Goal: Information Seeking & Learning: Learn about a topic

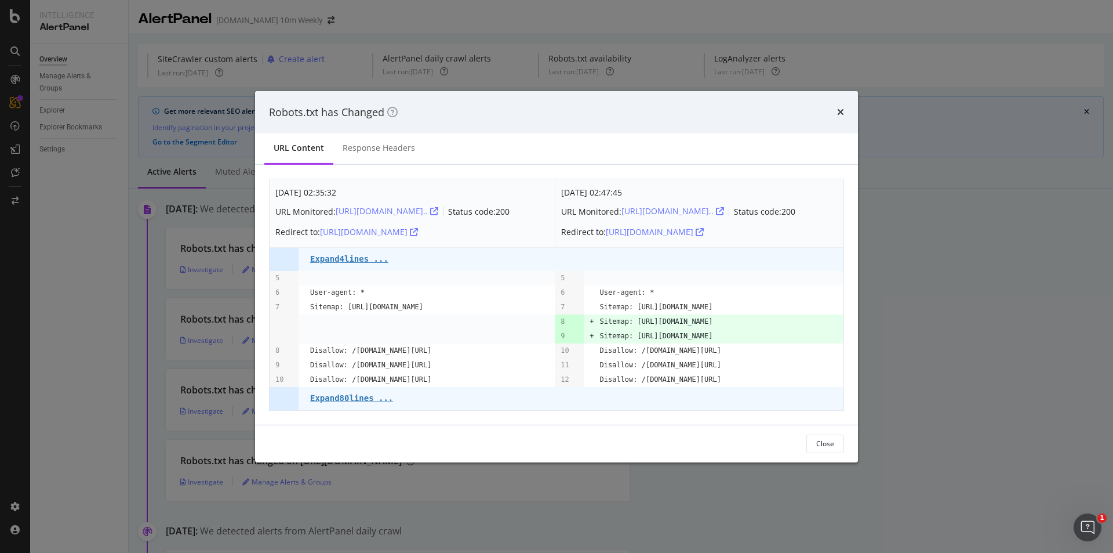
drag, startPoint x: 821, startPoint y: 340, endPoint x: 634, endPoint y: 337, distance: 186.2
click at [634, 337] on pre "Sitemap: https://www.thetimes.com/static/sitemap_index.xml" at bounding box center [656, 336] width 113 height 14
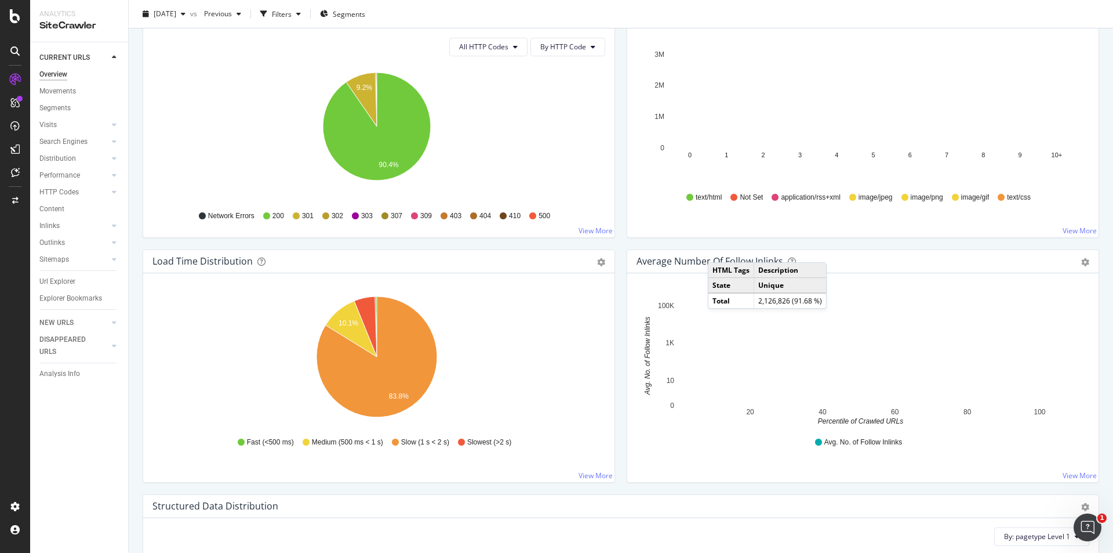
scroll to position [696, 0]
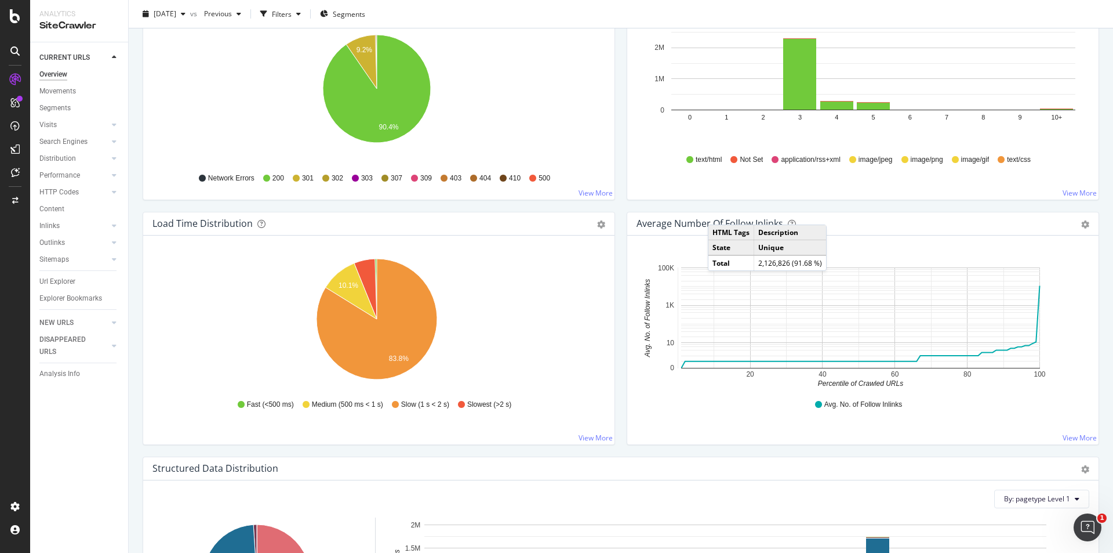
click at [1062, 309] on icon "20 40 60 80 100 0 10 1K 100K Percentile of Crawled URLs Avg. No. of Follow Inli…" at bounding box center [861, 321] width 449 height 135
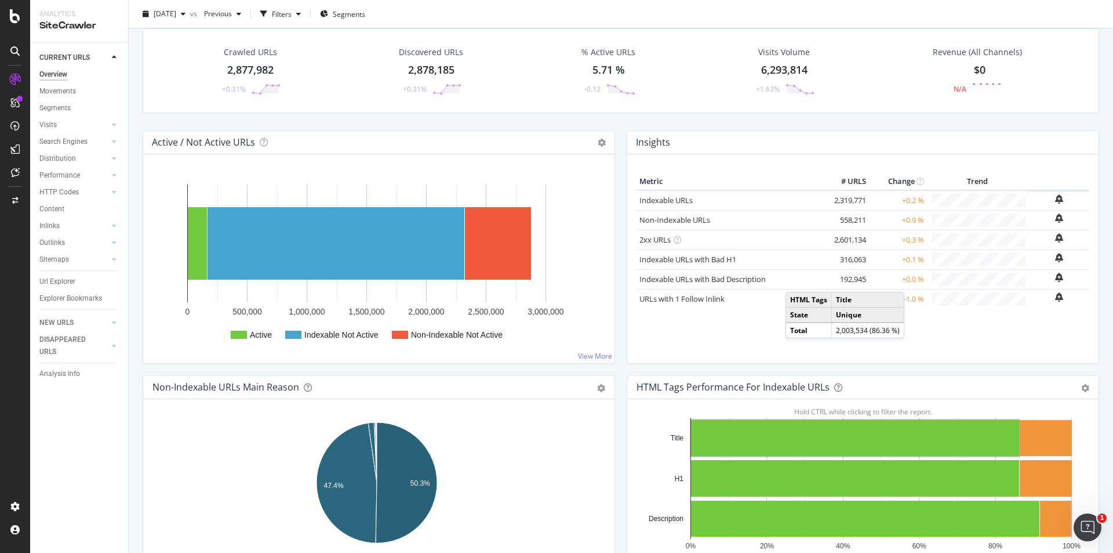
scroll to position [0, 0]
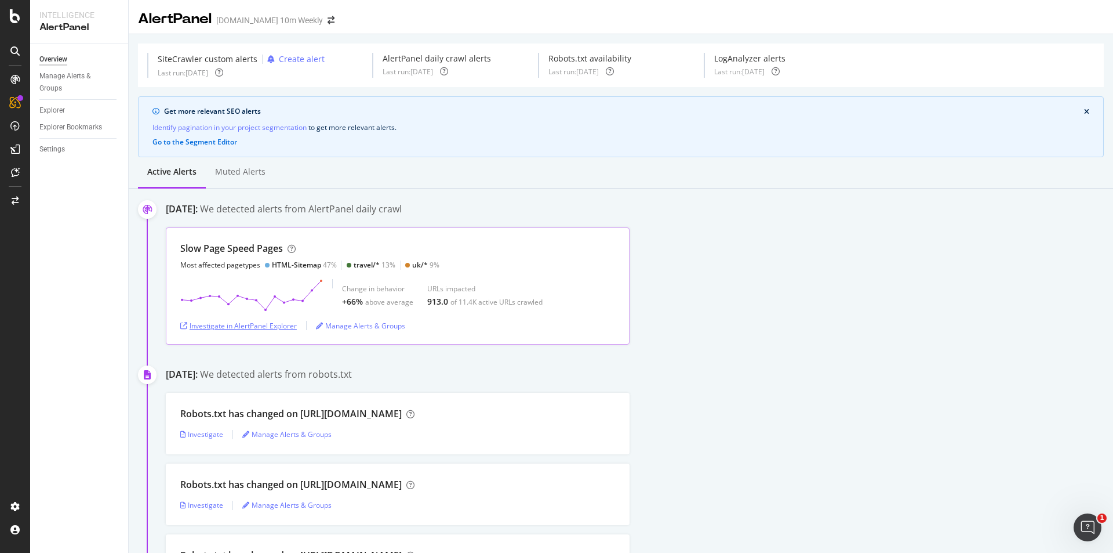
click at [244, 330] on div "Investigate in AlertPanel Explorer" at bounding box center [238, 326] width 117 height 10
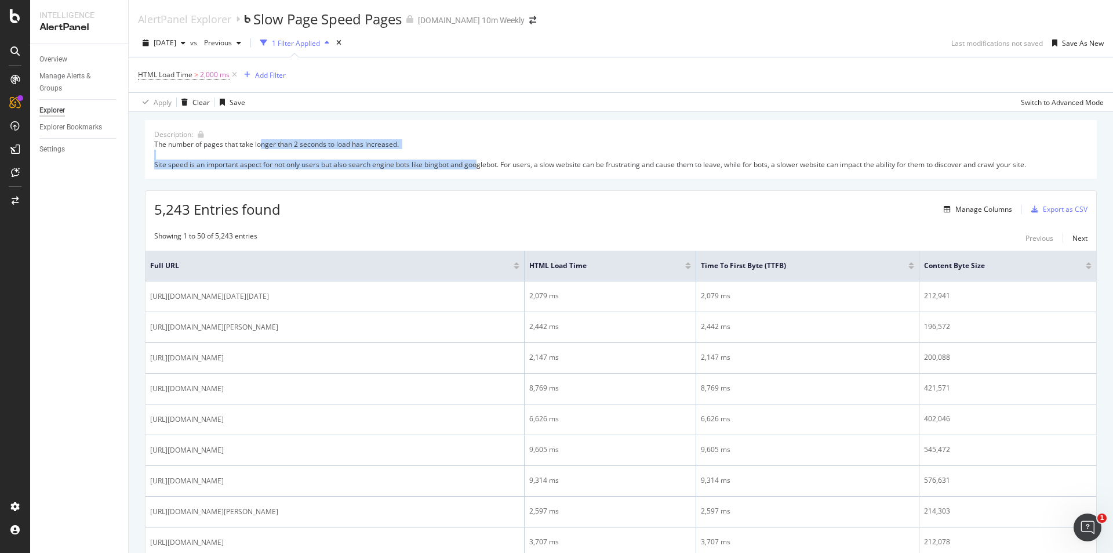
drag, startPoint x: 262, startPoint y: 148, endPoint x: 480, endPoint y: 175, distance: 219.7
click at [480, 175] on div "Description: The number of pages that take longer than 2 seconds to load has in…" at bounding box center [621, 149] width 952 height 59
click at [520, 266] on div at bounding box center [517, 267] width 6 height 3
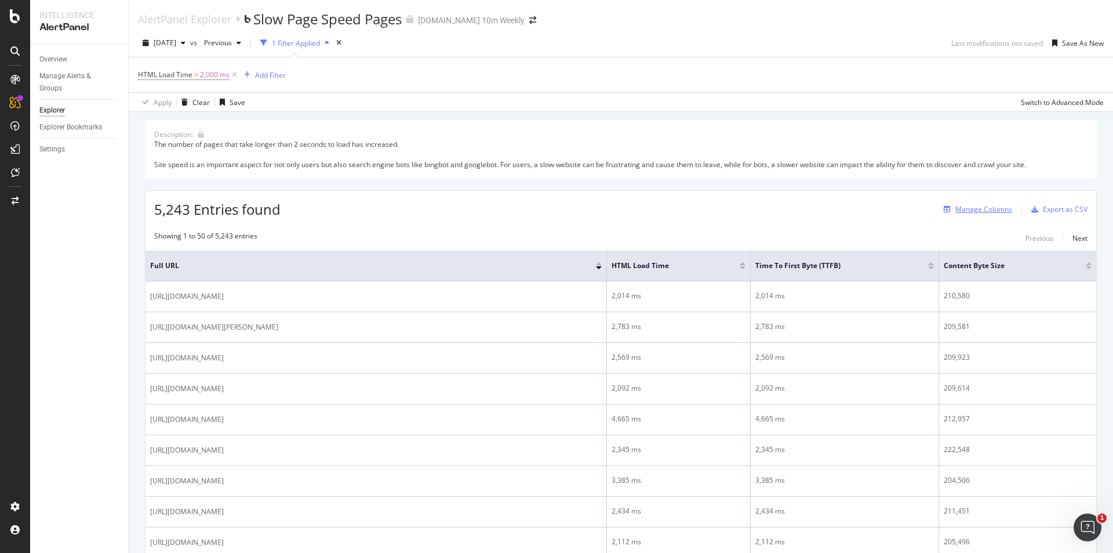
click at [945, 208] on div "button" at bounding box center [947, 209] width 16 height 7
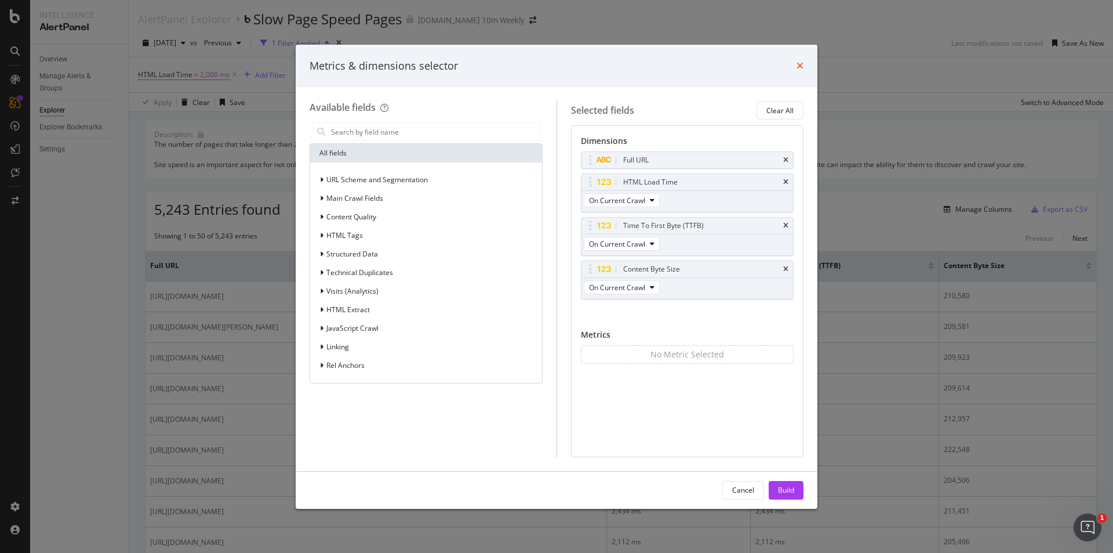
click at [798, 67] on icon "times" at bounding box center [800, 65] width 7 height 9
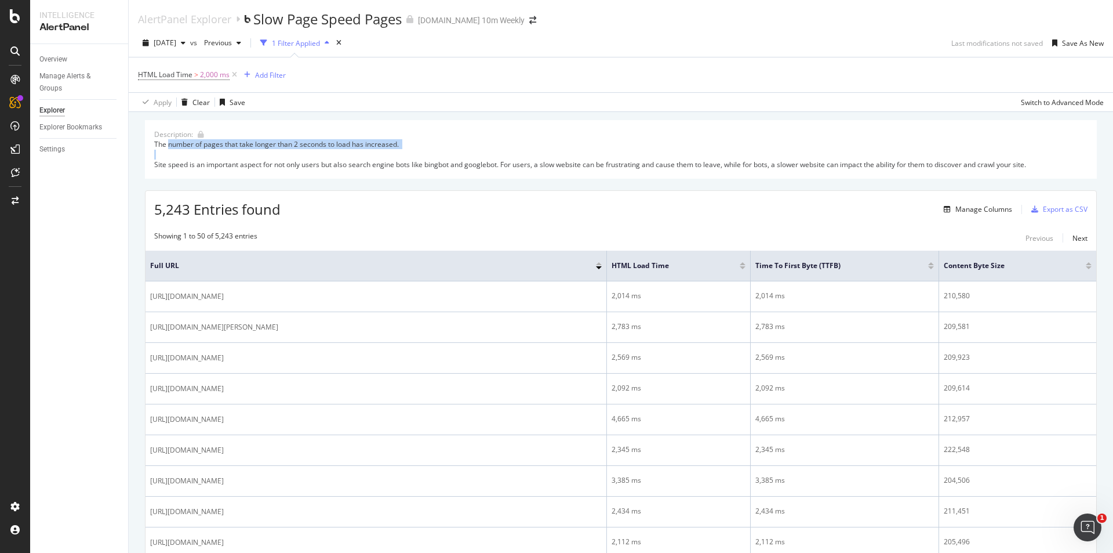
drag, startPoint x: 183, startPoint y: 144, endPoint x: 336, endPoint y: 151, distance: 152.7
click at [339, 151] on div "The number of pages that take longer than 2 seconds to load has increased. Site…" at bounding box center [621, 154] width 934 height 30
drag, startPoint x: 180, startPoint y: 164, endPoint x: 328, endPoint y: 168, distance: 147.9
click at [328, 168] on div "The number of pages that take longer than 2 seconds to load has increased. Site…" at bounding box center [621, 154] width 934 height 30
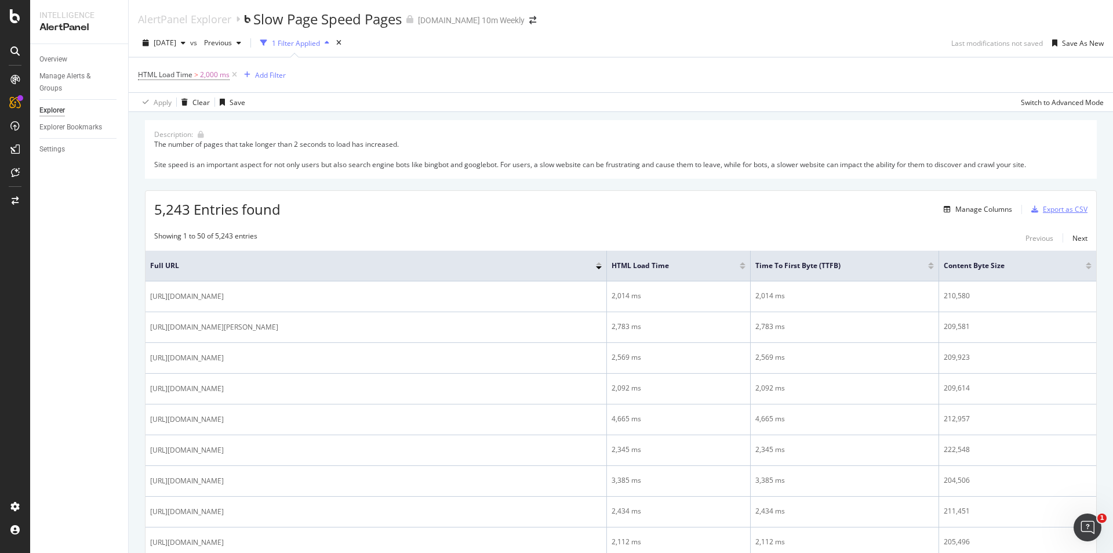
click at [1068, 210] on div "Export as CSV" at bounding box center [1065, 209] width 45 height 10
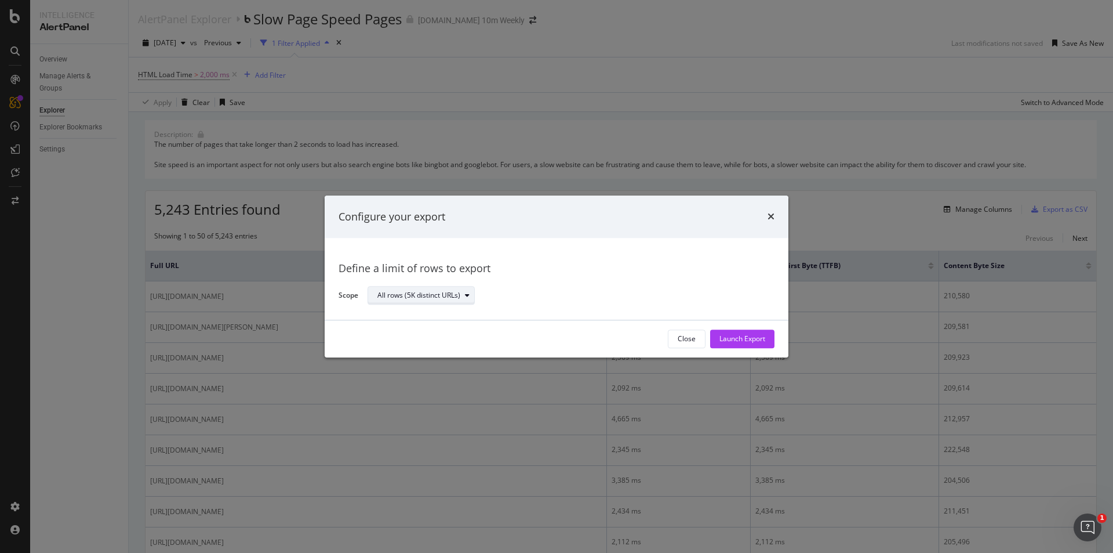
click at [463, 297] on div "modal" at bounding box center [467, 295] width 14 height 7
click at [438, 317] on div "All rows (5K distinct URLs)" at bounding box center [427, 315] width 90 height 10
click at [723, 342] on div "Launch Export" at bounding box center [743, 339] width 46 height 10
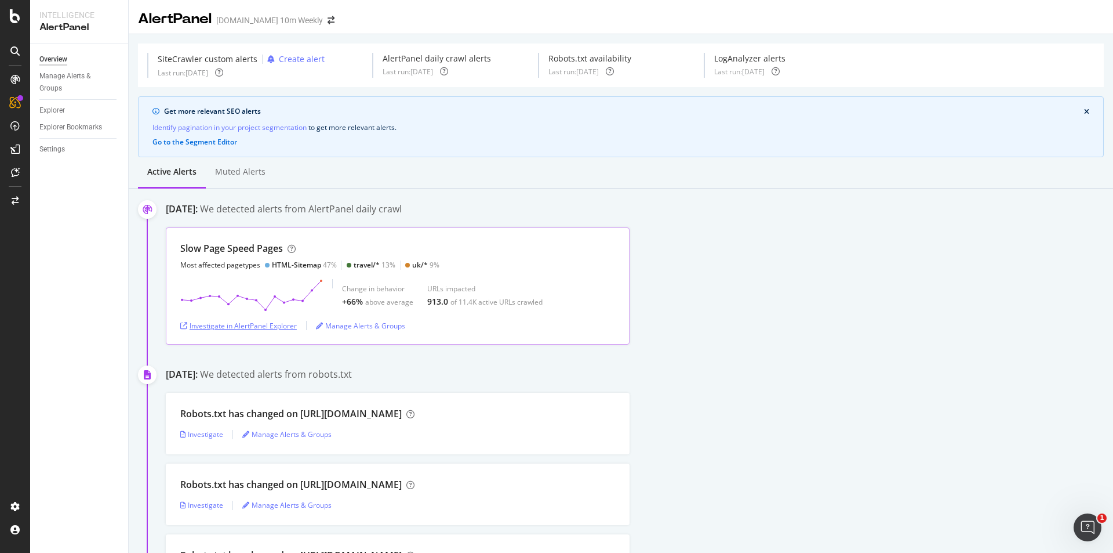
click at [261, 324] on div "Investigate in AlertPanel Explorer" at bounding box center [238, 326] width 117 height 10
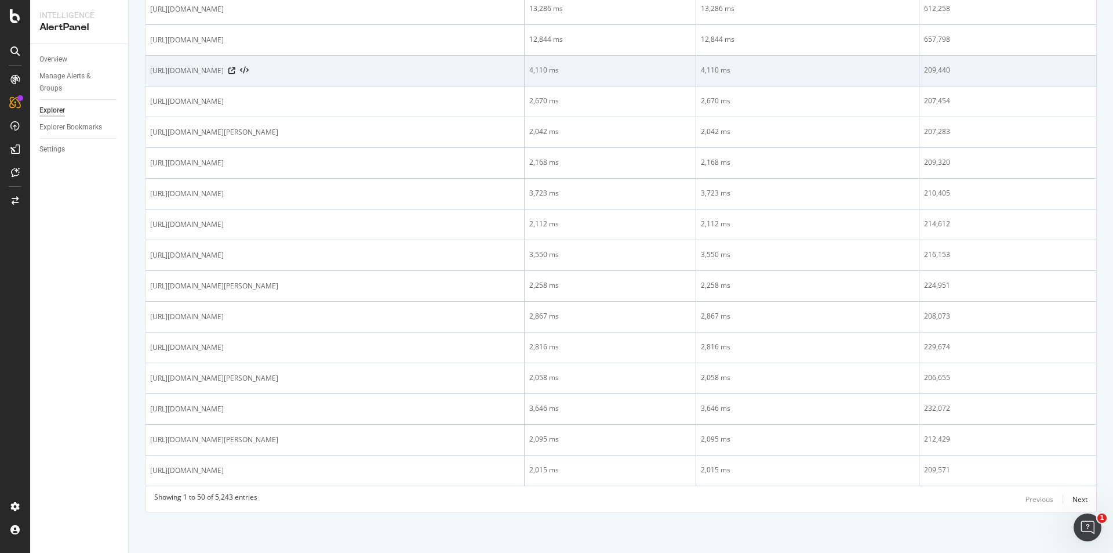
scroll to position [1193, 0]
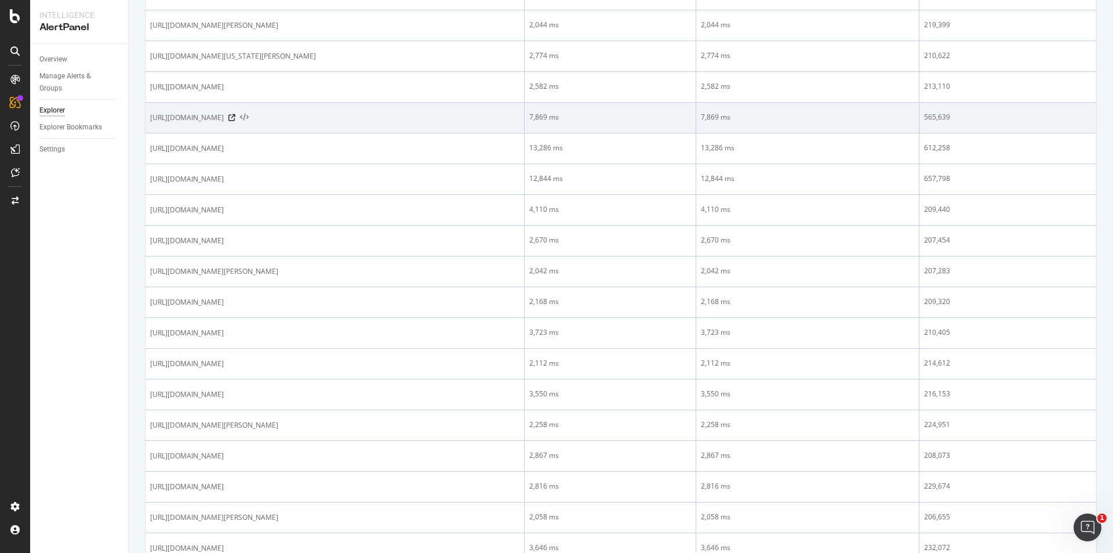
click at [249, 122] on icon at bounding box center [244, 118] width 9 height 8
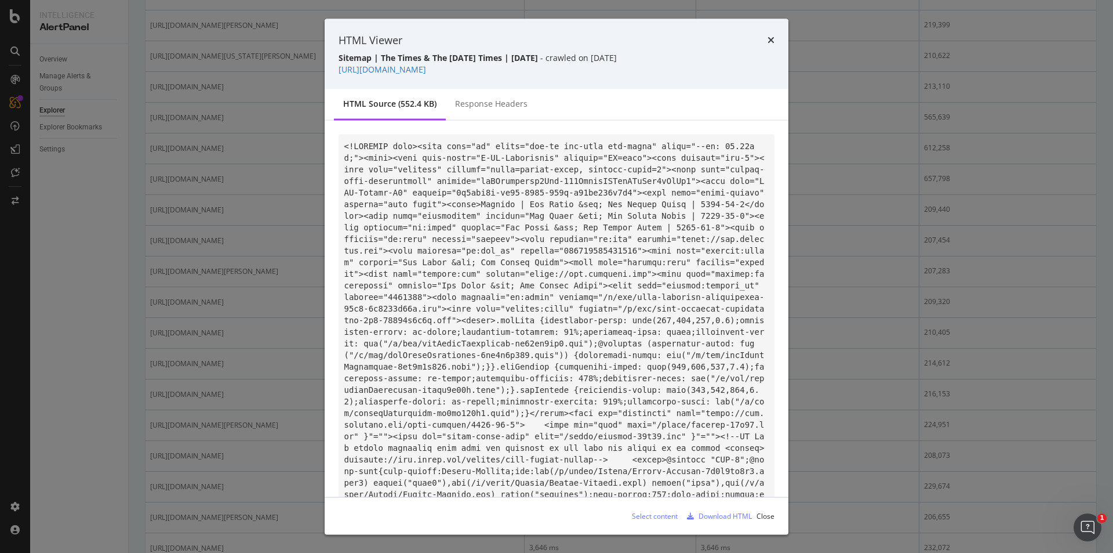
drag, startPoint x: 492, startPoint y: 107, endPoint x: 478, endPoint y: 107, distance: 13.3
click at [491, 107] on div "Response Headers" at bounding box center [491, 104] width 72 height 12
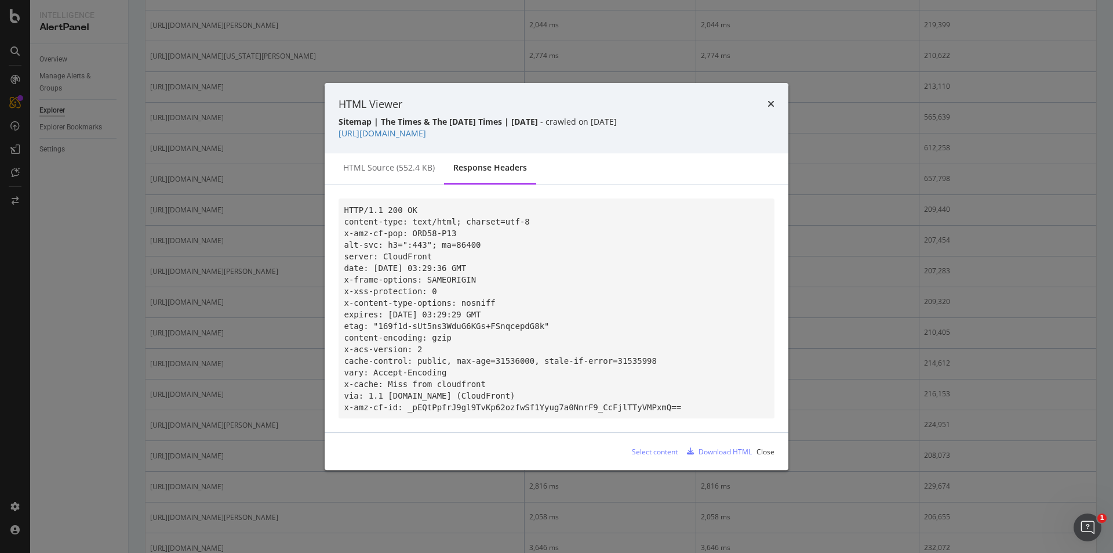
drag, startPoint x: 393, startPoint y: 161, endPoint x: 493, endPoint y: 159, distance: 100.3
click at [393, 162] on div "HTML source (552.4 KB)" at bounding box center [389, 168] width 92 height 12
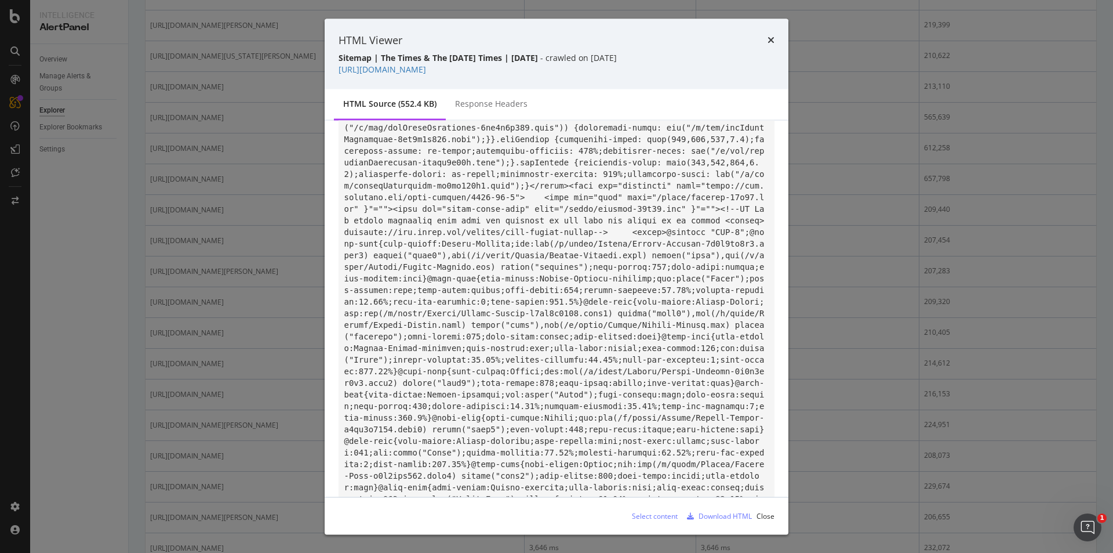
scroll to position [290, 0]
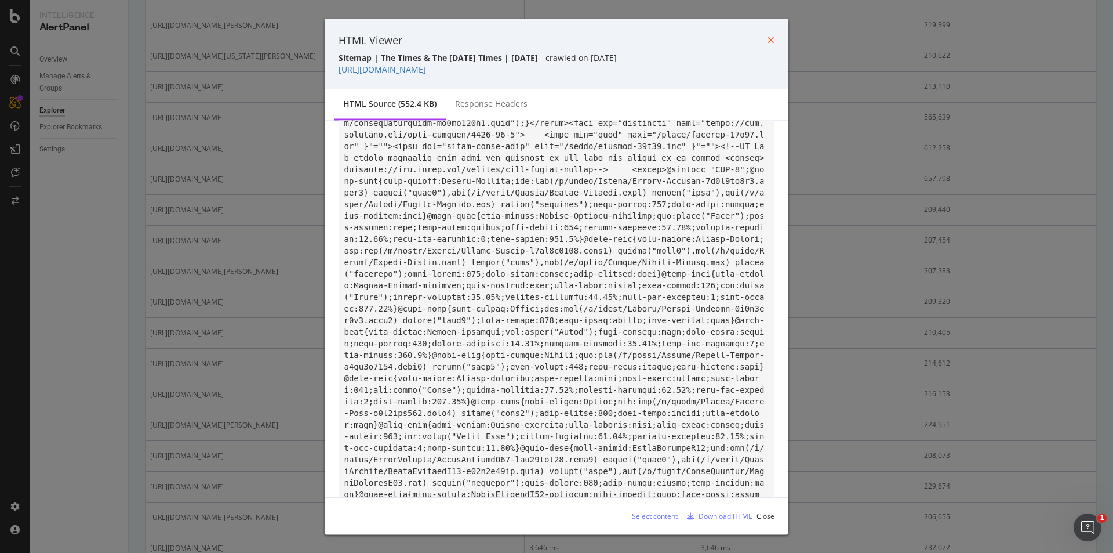
click at [770, 35] on icon "times" at bounding box center [771, 39] width 7 height 9
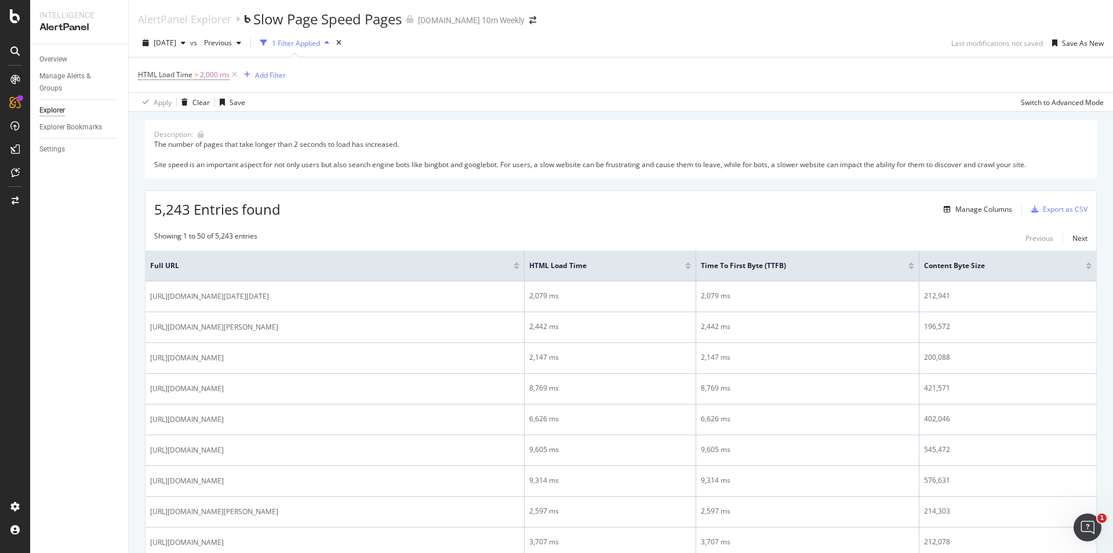
click at [691, 267] on div at bounding box center [688, 267] width 6 height 3
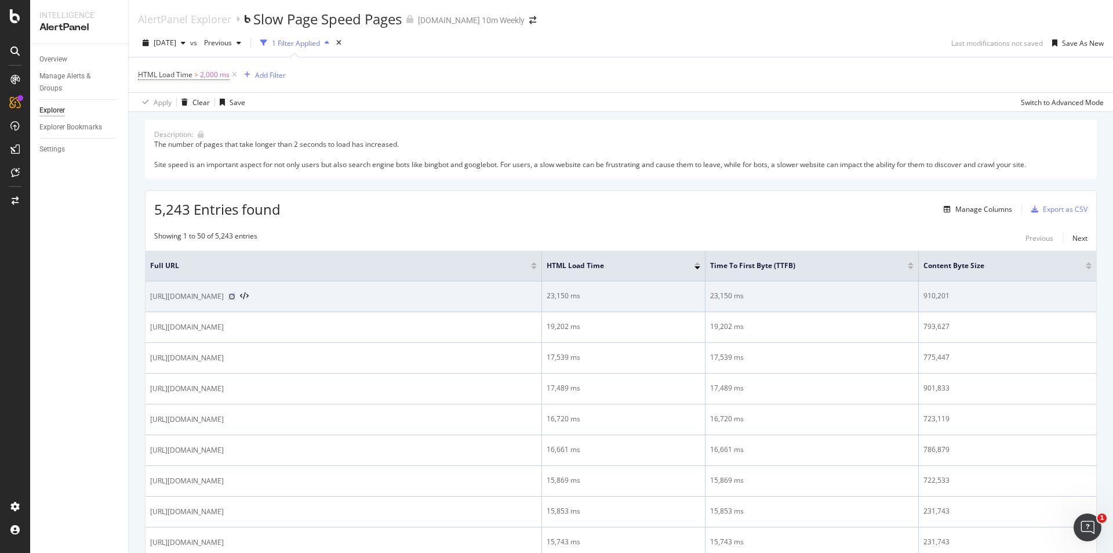
click at [235, 295] on icon at bounding box center [231, 296] width 7 height 7
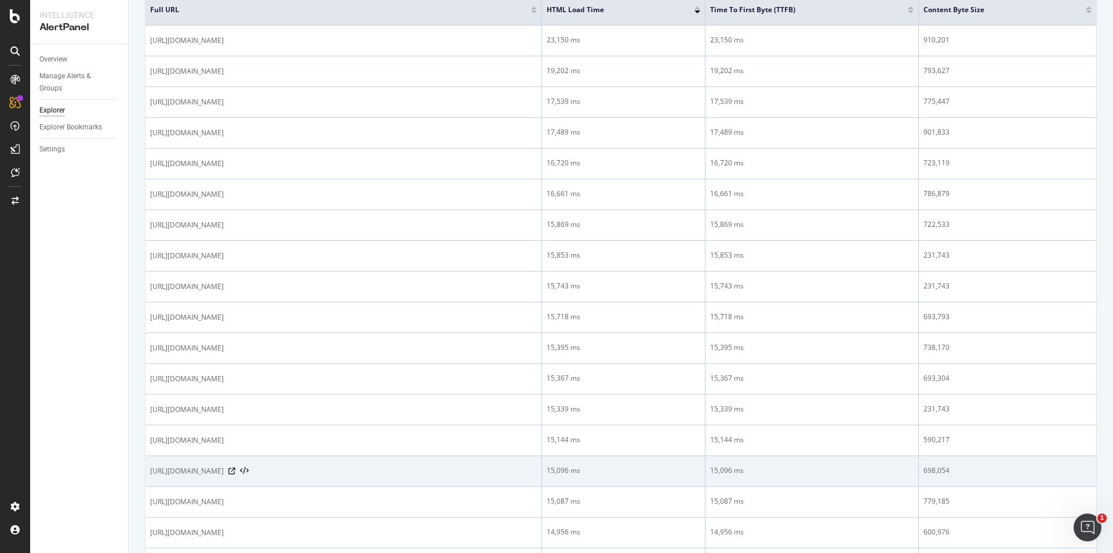
scroll to position [406, 0]
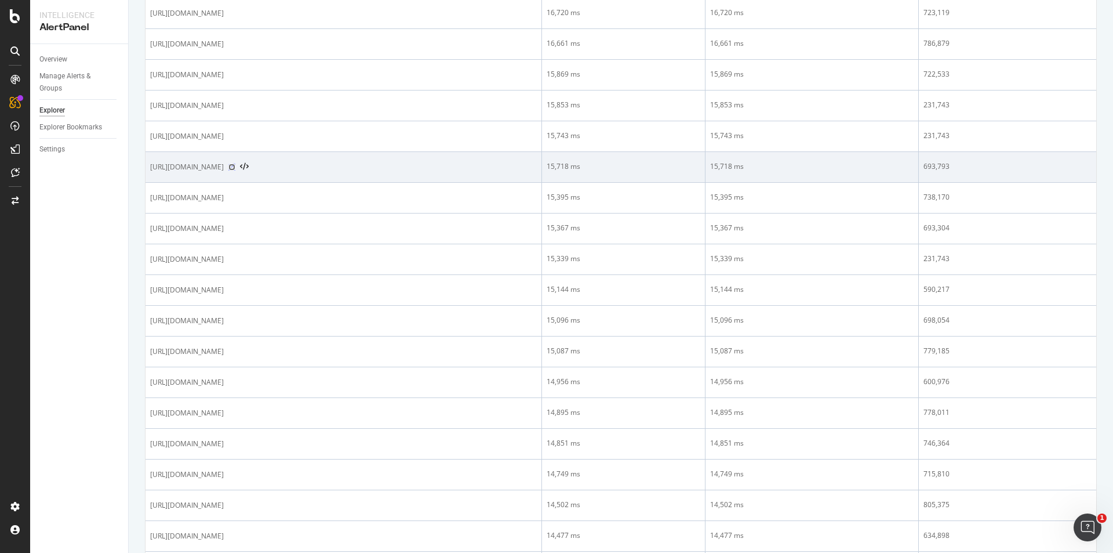
click at [235, 165] on icon at bounding box center [231, 167] width 7 height 7
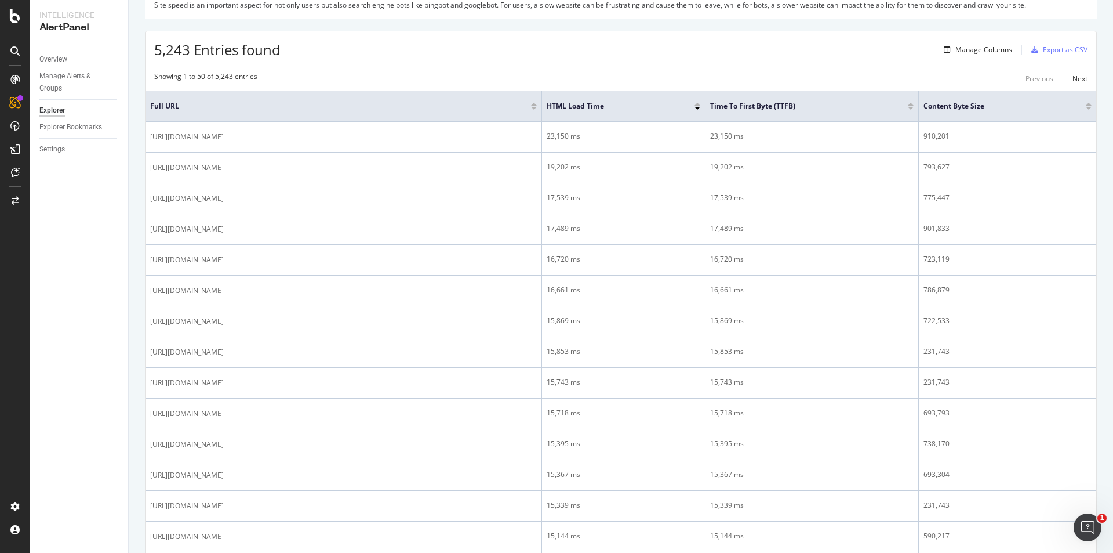
scroll to position [0, 0]
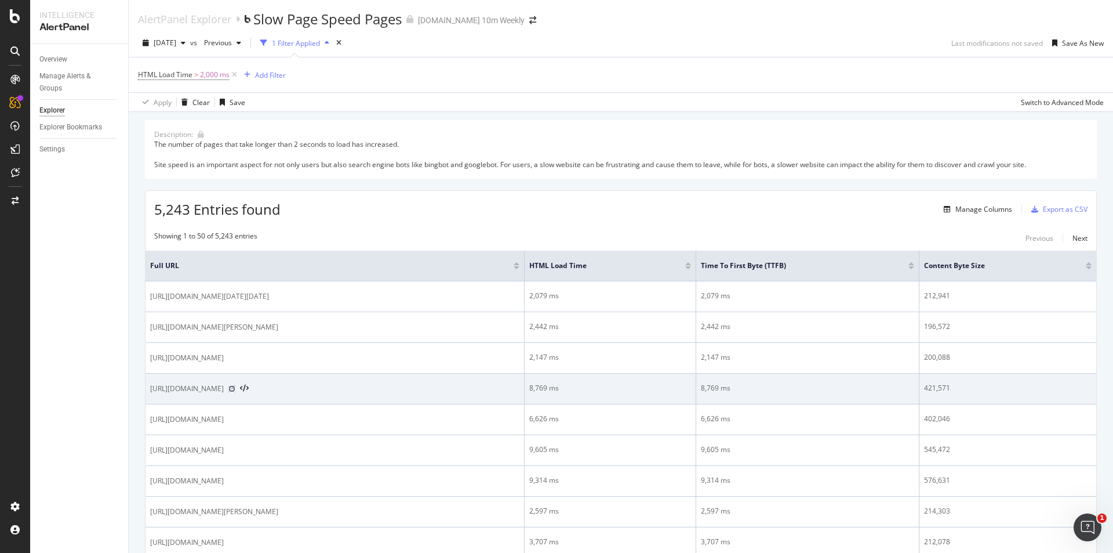
click at [235, 385] on icon at bounding box center [231, 388] width 7 height 7
click at [235, 389] on icon at bounding box center [231, 388] width 7 height 7
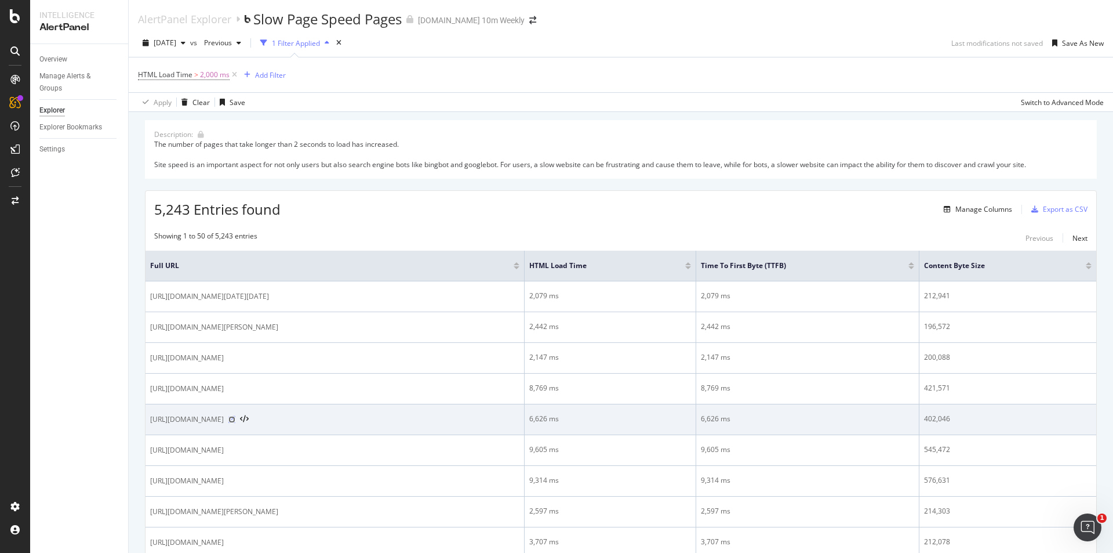
click at [235, 420] on icon at bounding box center [231, 419] width 7 height 7
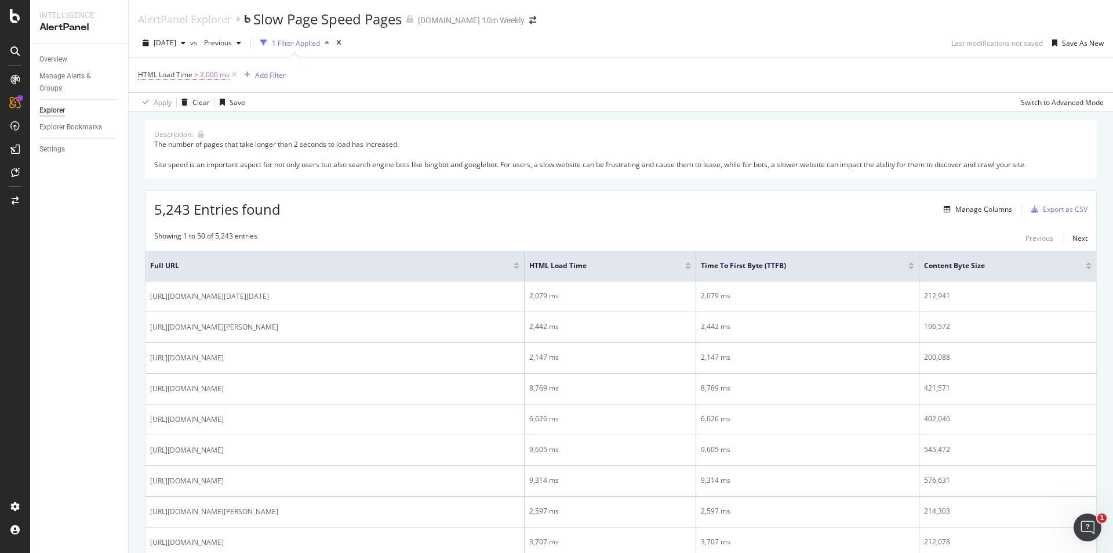
click at [520, 267] on div at bounding box center [517, 267] width 6 height 3
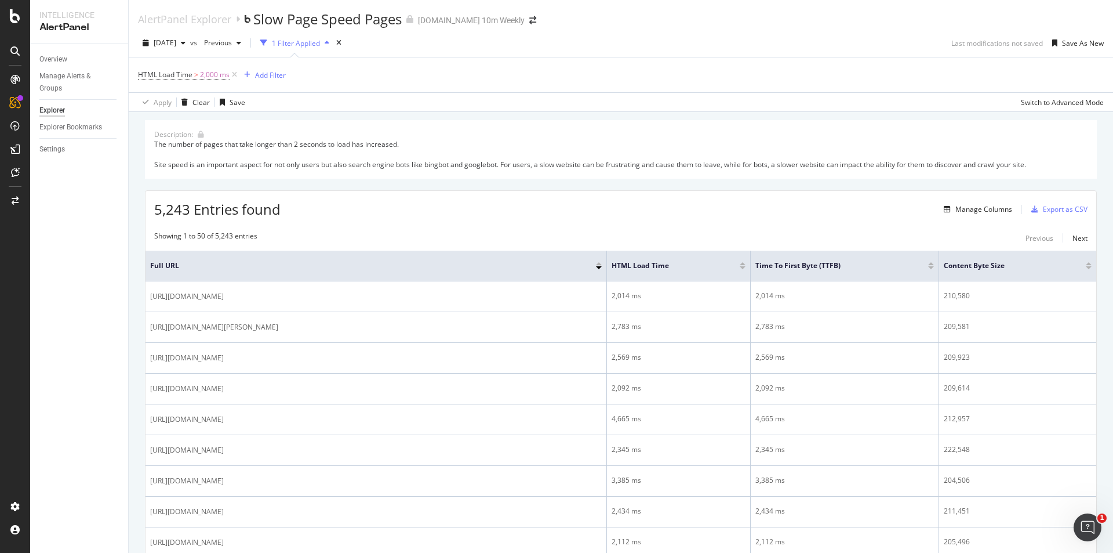
click at [742, 267] on div at bounding box center [743, 267] width 6 height 3
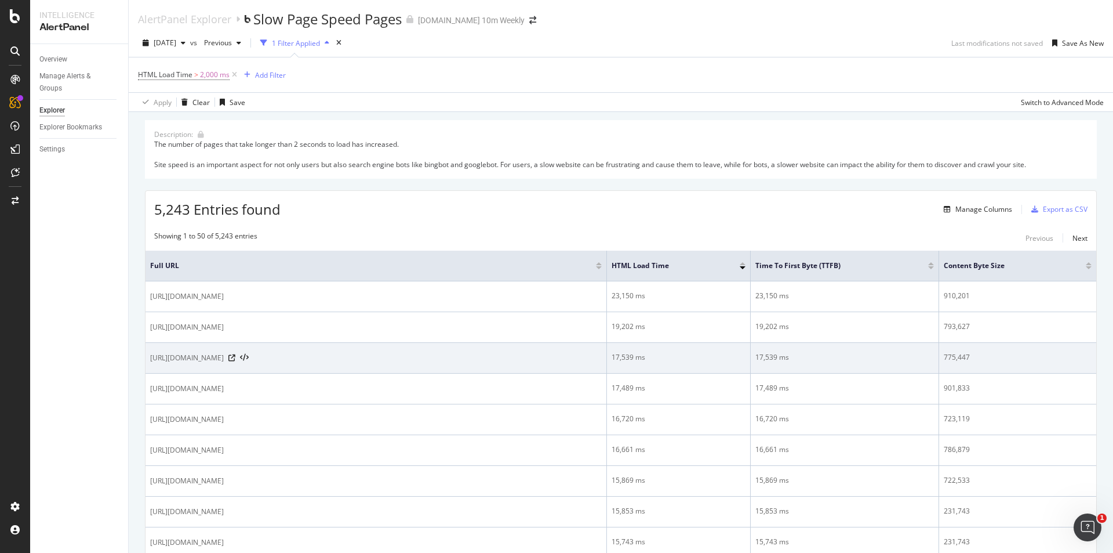
scroll to position [389, 0]
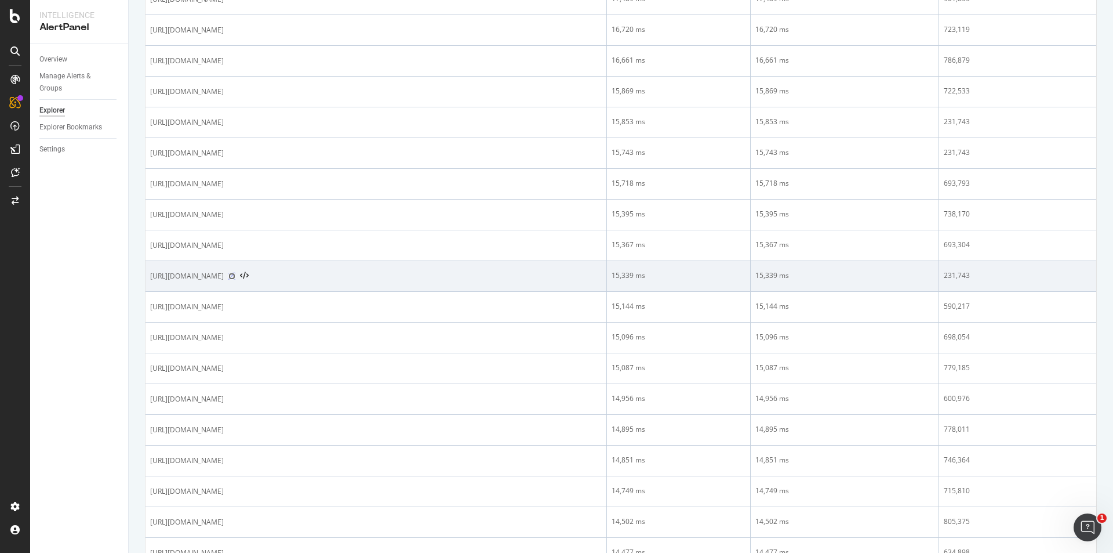
click at [235, 274] on icon at bounding box center [231, 276] width 7 height 7
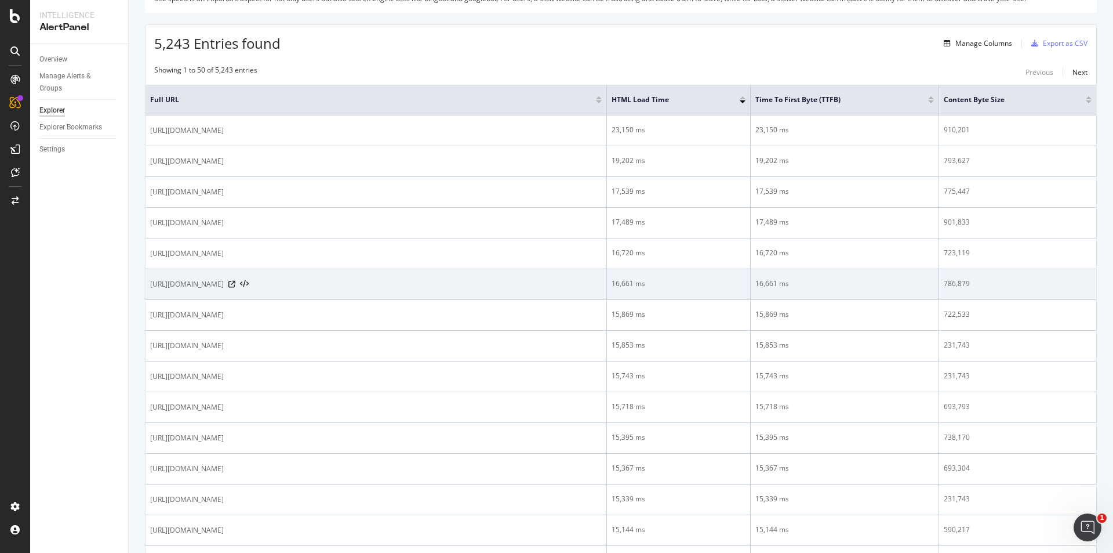
scroll to position [0, 0]
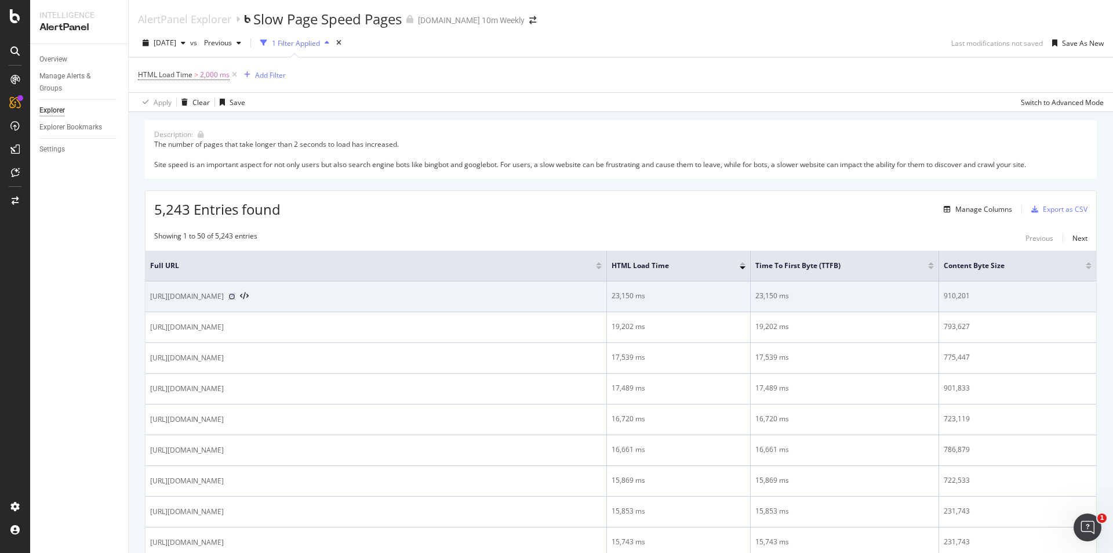
click at [235, 295] on icon at bounding box center [231, 296] width 7 height 7
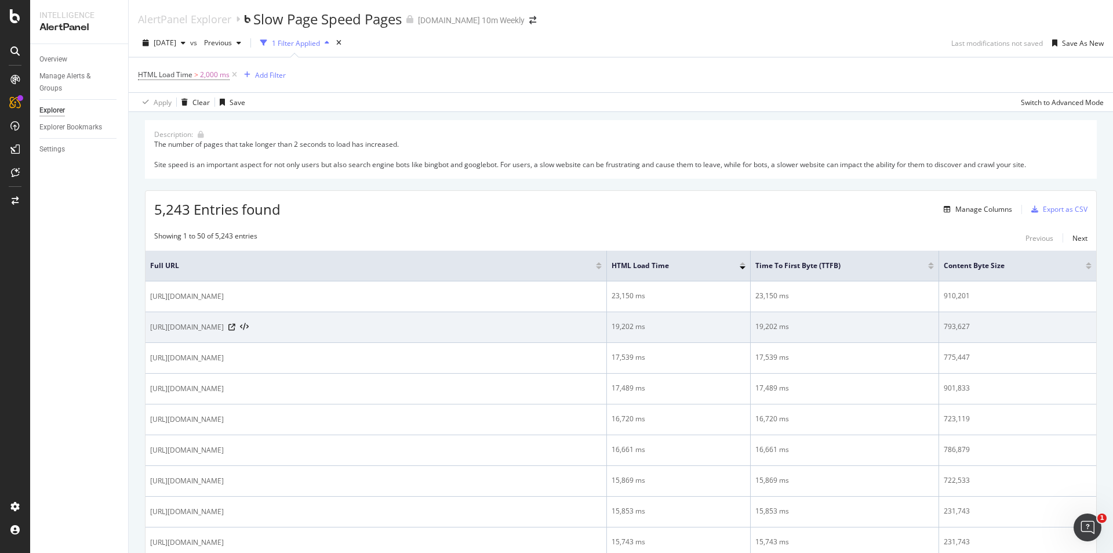
click at [318, 325] on div "[URL][DOMAIN_NAME]" at bounding box center [376, 327] width 452 height 12
click at [235, 325] on icon at bounding box center [231, 327] width 7 height 7
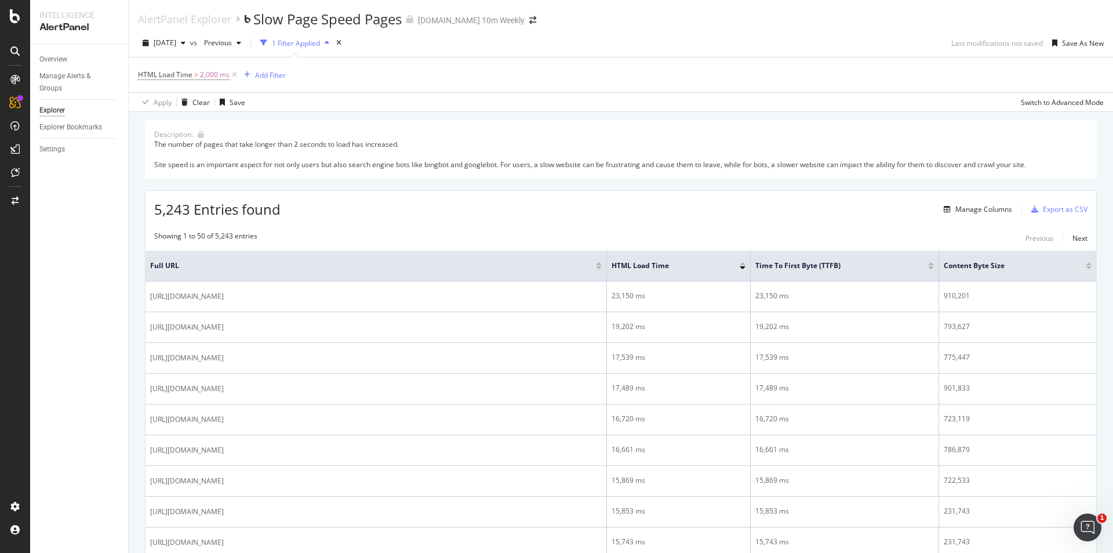
scroll to position [389, 0]
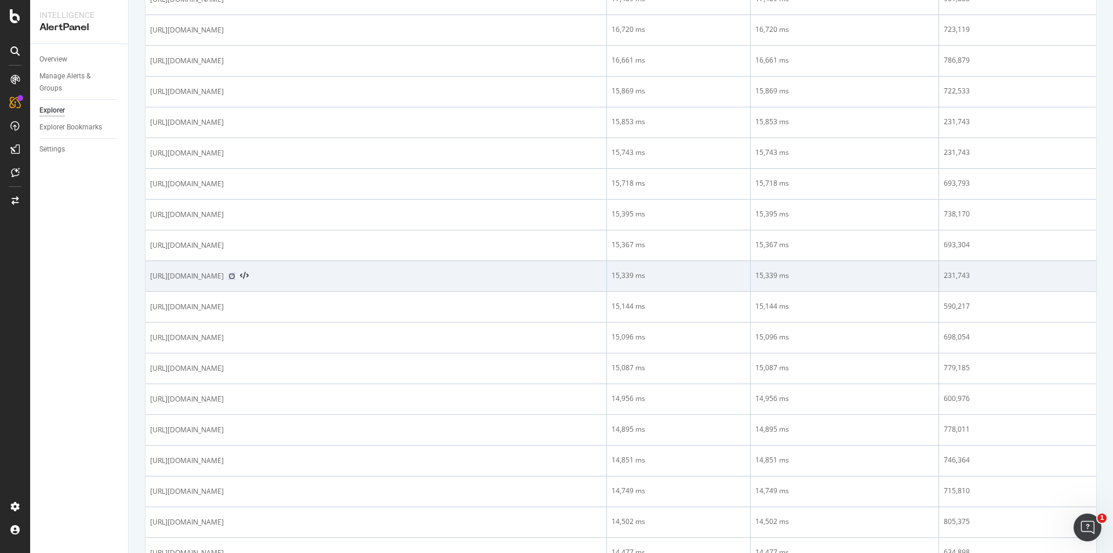
click at [235, 277] on icon at bounding box center [231, 276] width 7 height 7
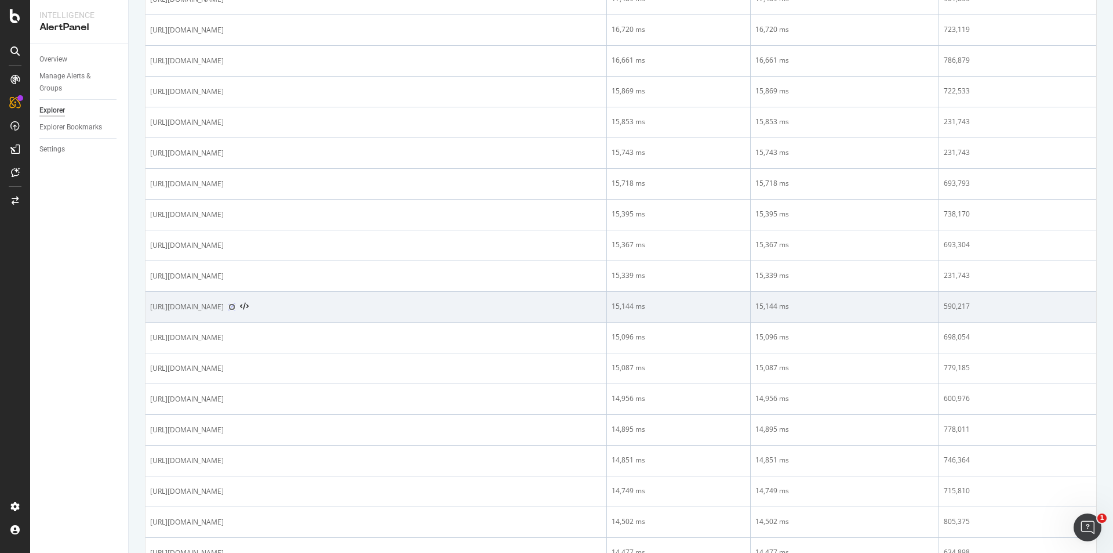
click at [235, 306] on icon at bounding box center [231, 306] width 7 height 7
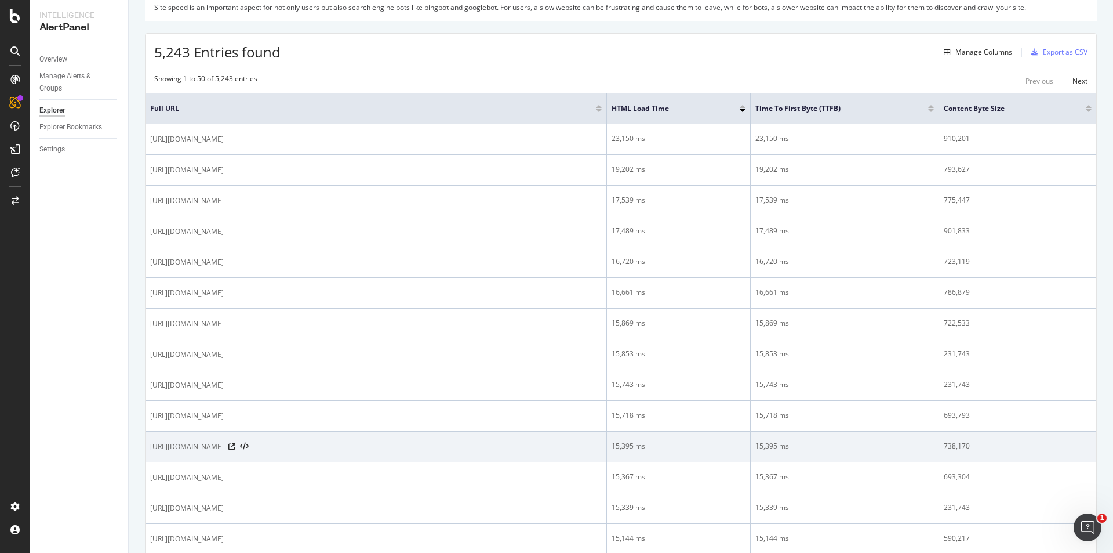
scroll to position [0, 0]
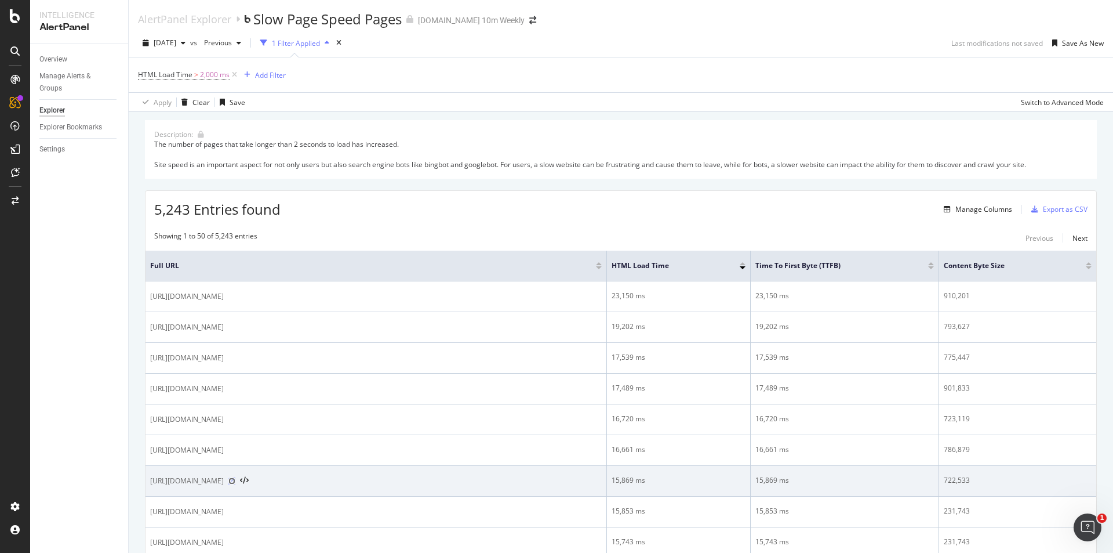
click at [235, 480] on icon at bounding box center [231, 480] width 7 height 7
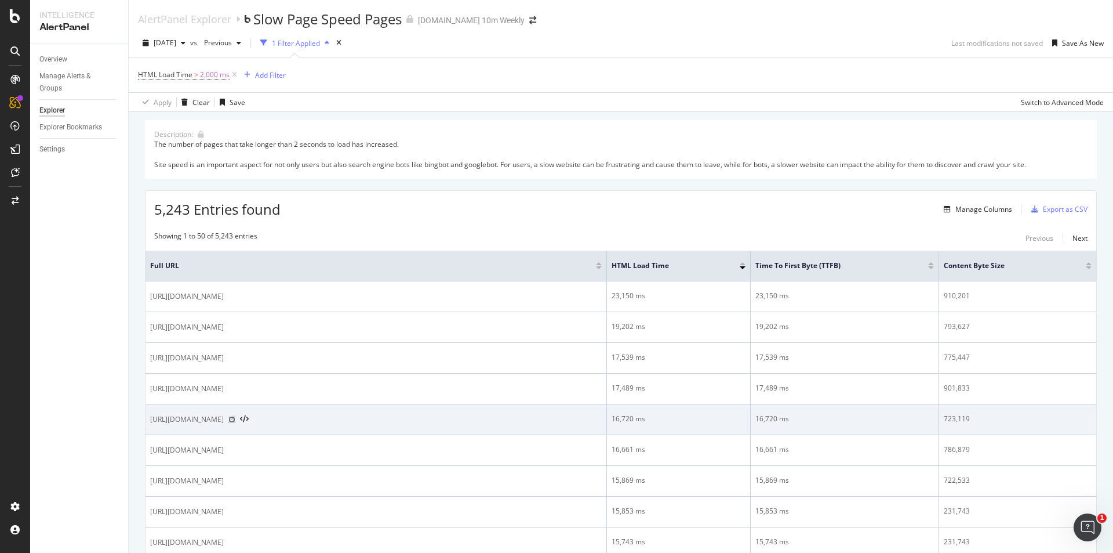
click at [235, 419] on icon at bounding box center [231, 419] width 7 height 7
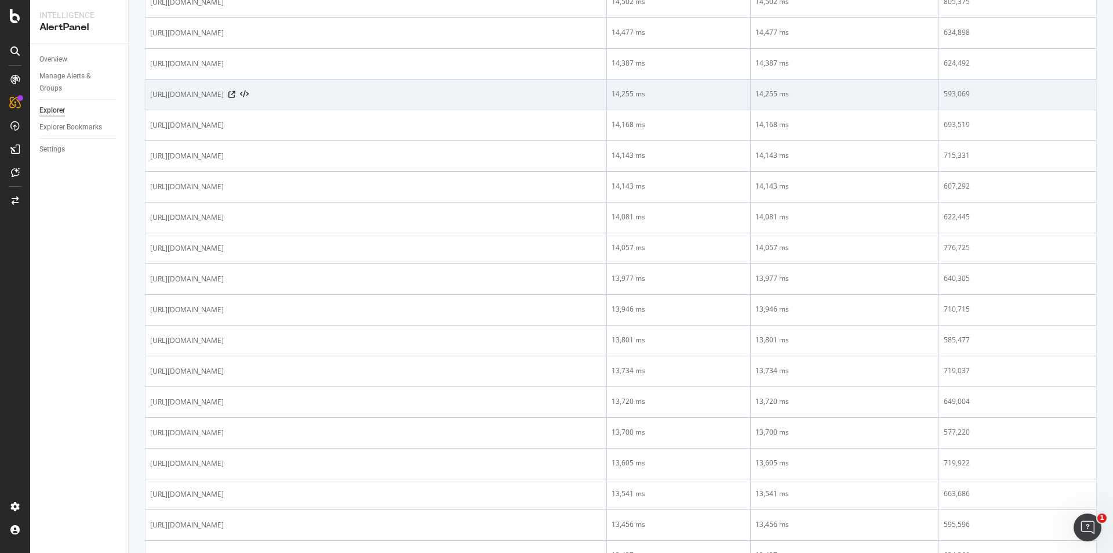
scroll to position [928, 0]
